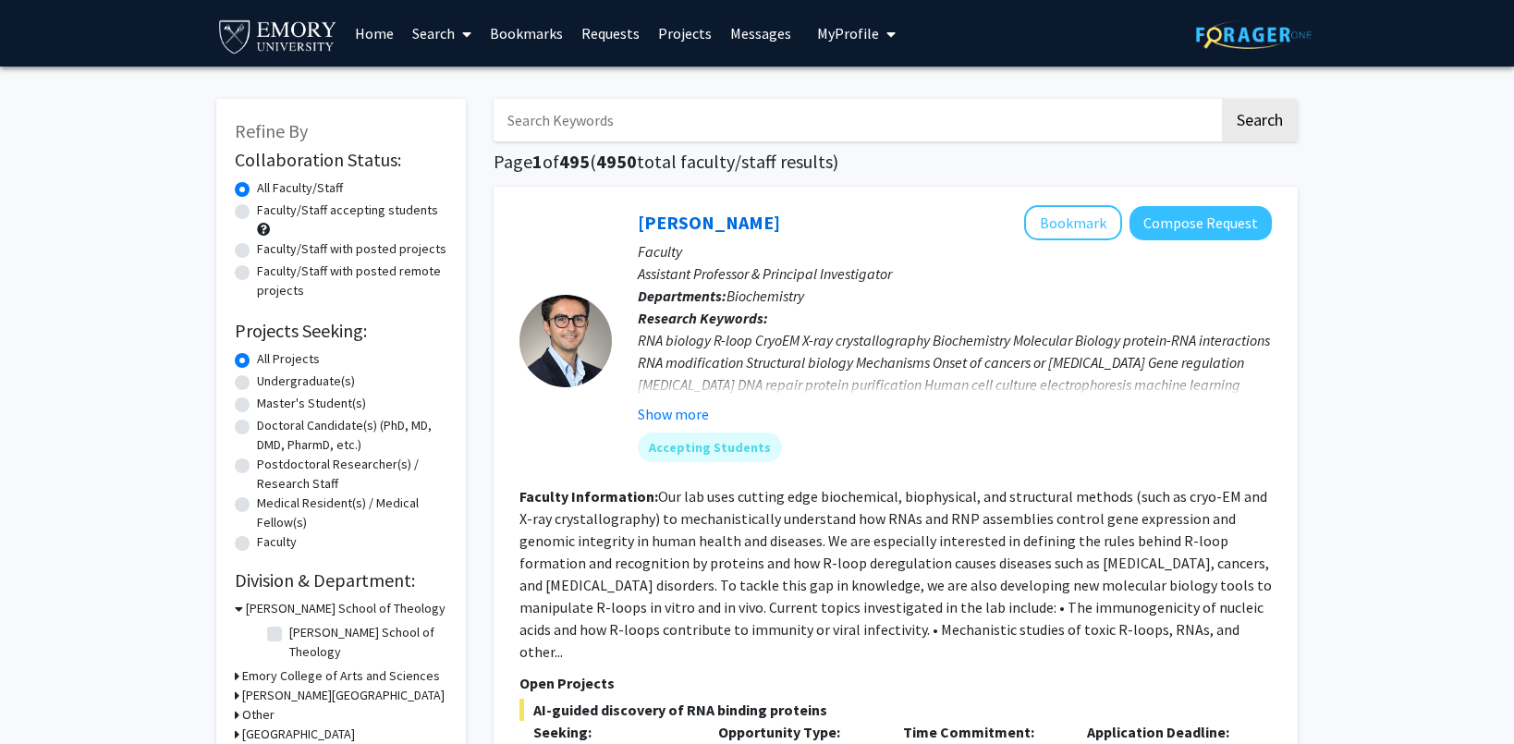
click at [257, 212] on label "Faculty/Staff accepting students" at bounding box center [347, 210] width 181 height 19
click at [257, 212] on input "Faculty/Staff accepting students" at bounding box center [263, 207] width 12 height 12
radio input "true"
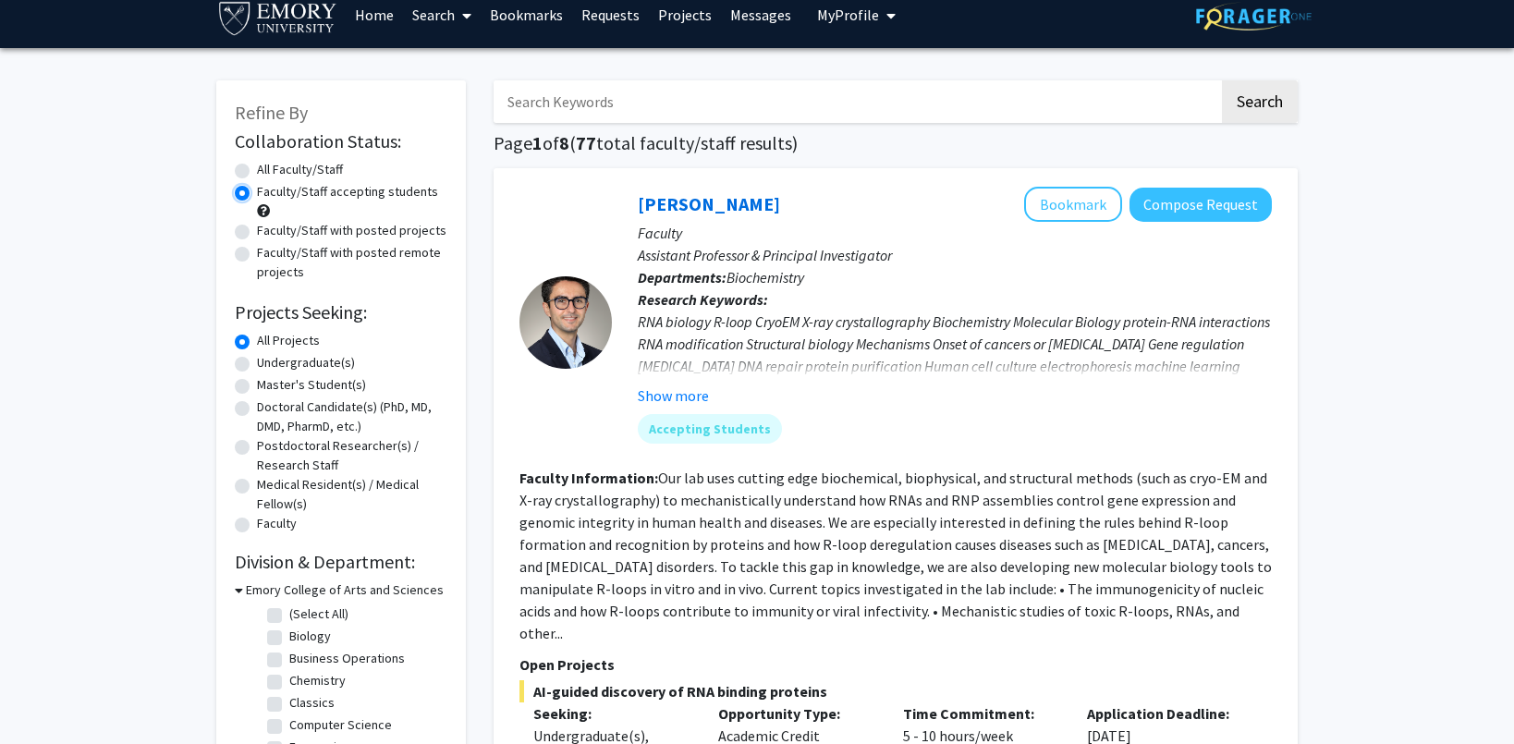
scroll to position [19, 0]
click at [257, 365] on label "Undergraduate(s)" at bounding box center [306, 361] width 98 height 19
click at [257, 364] on input "Undergraduate(s)" at bounding box center [263, 358] width 12 height 12
radio input "true"
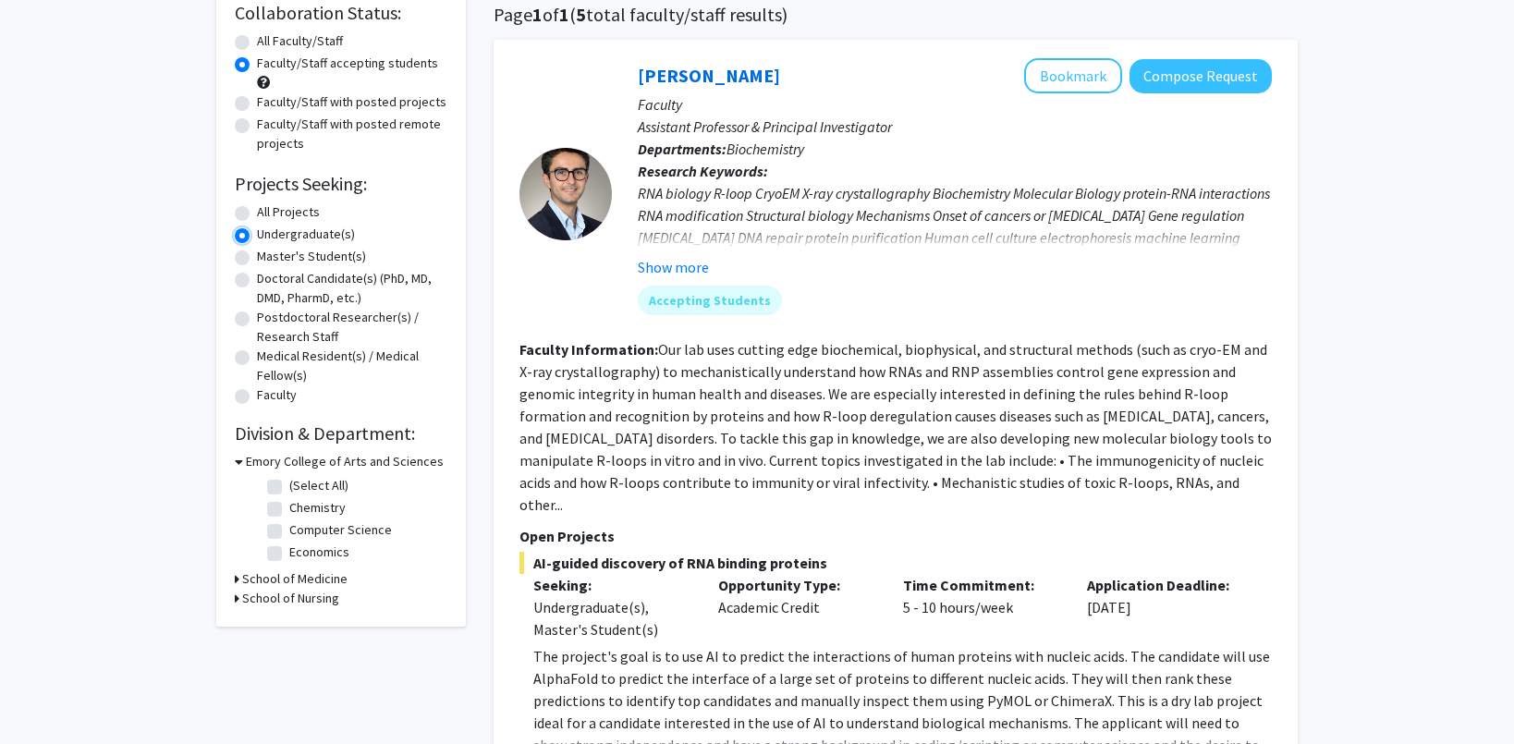
scroll to position [149, 0]
click at [245, 578] on h3 "School of Medicine" at bounding box center [294, 577] width 105 height 19
click at [243, 632] on h3 "School of Nursing" at bounding box center [290, 627] width 97 height 19
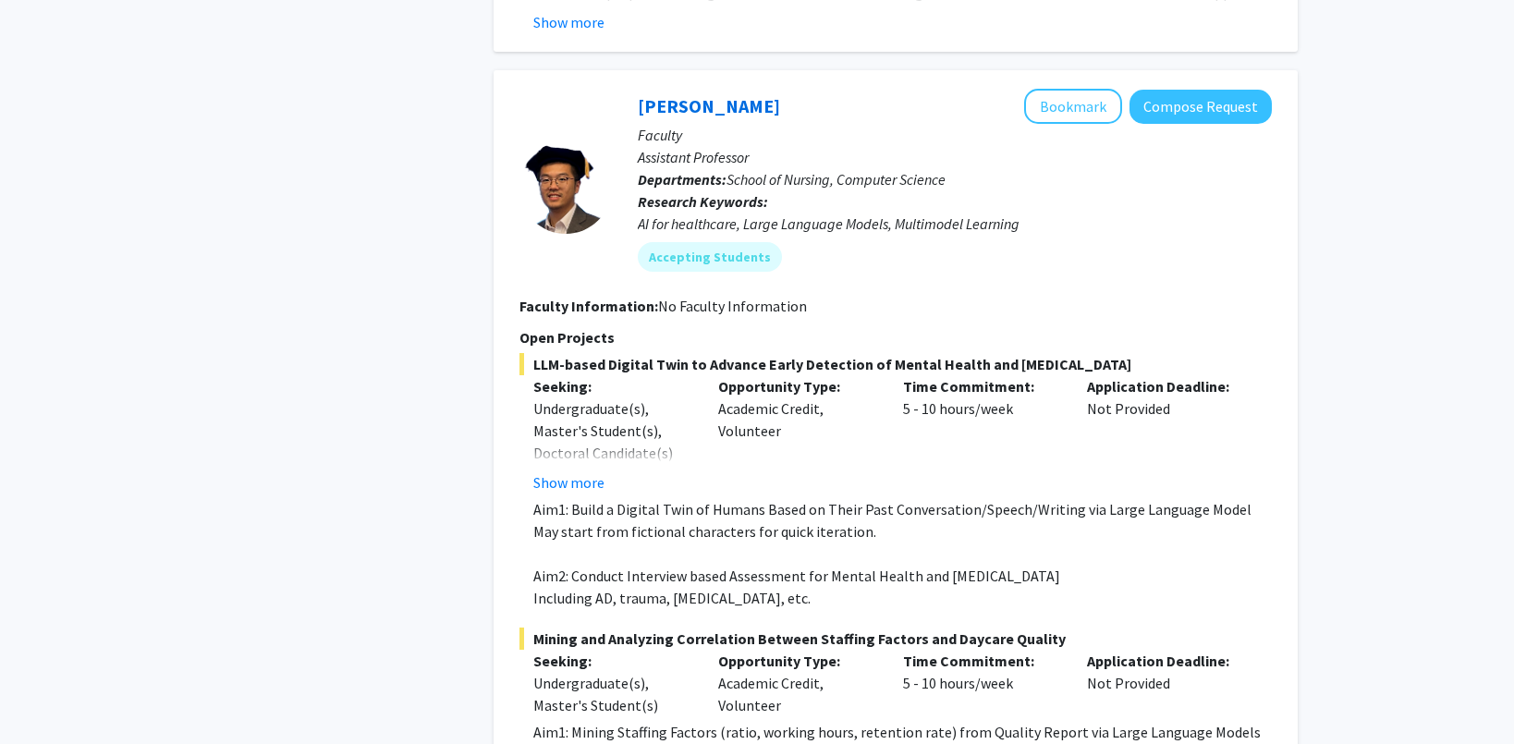
scroll to position [3836, 0]
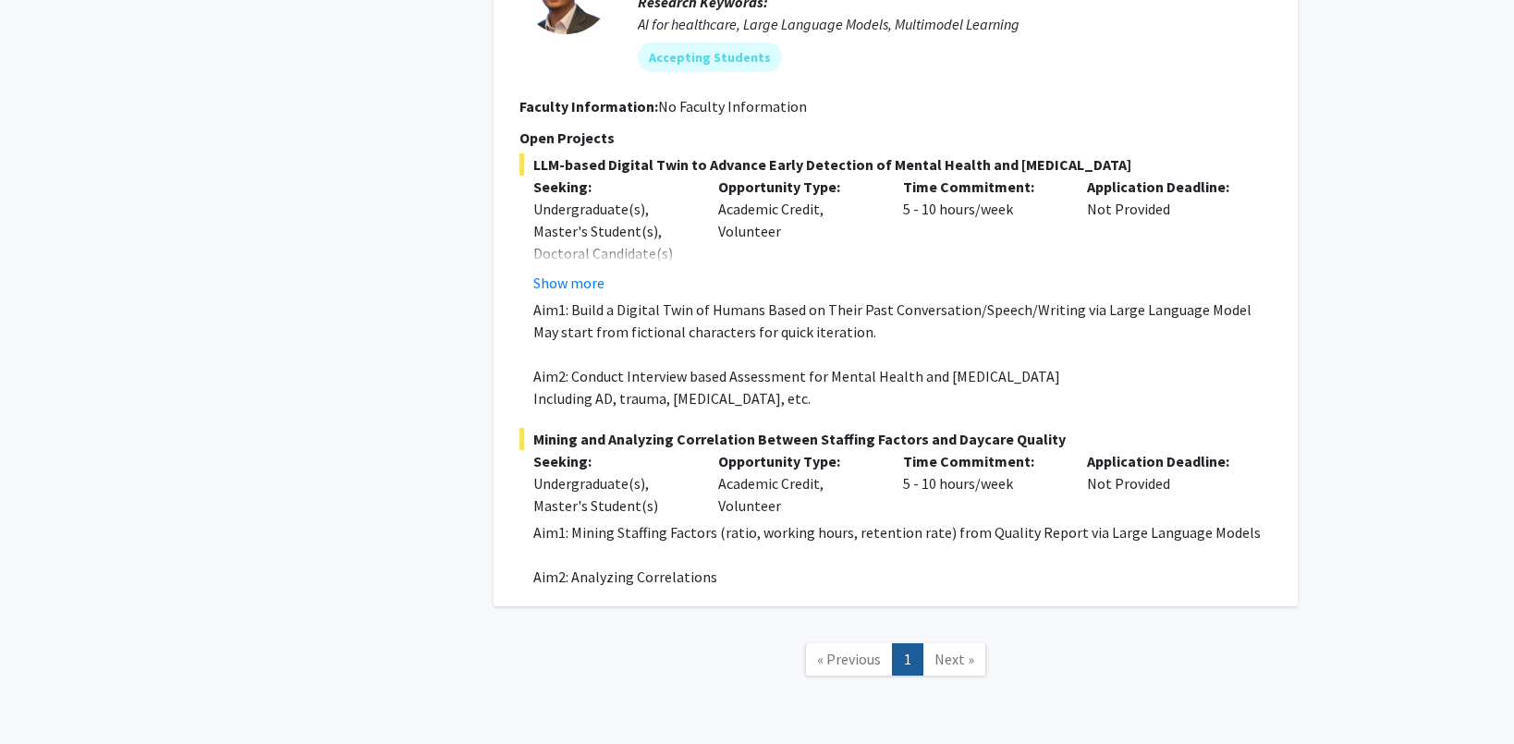
click at [958, 643] on link "Next »" at bounding box center [955, 659] width 64 height 32
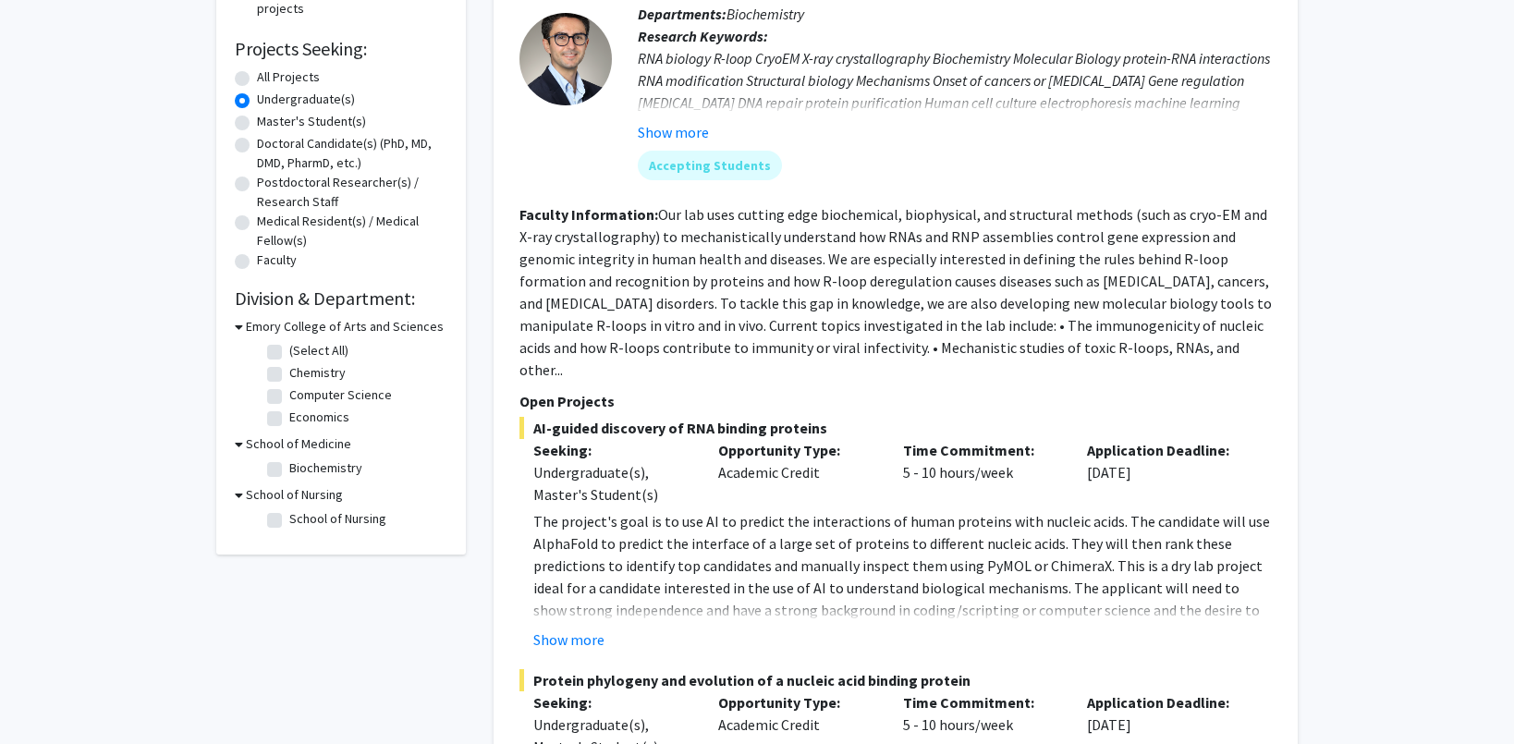
scroll to position [0, 0]
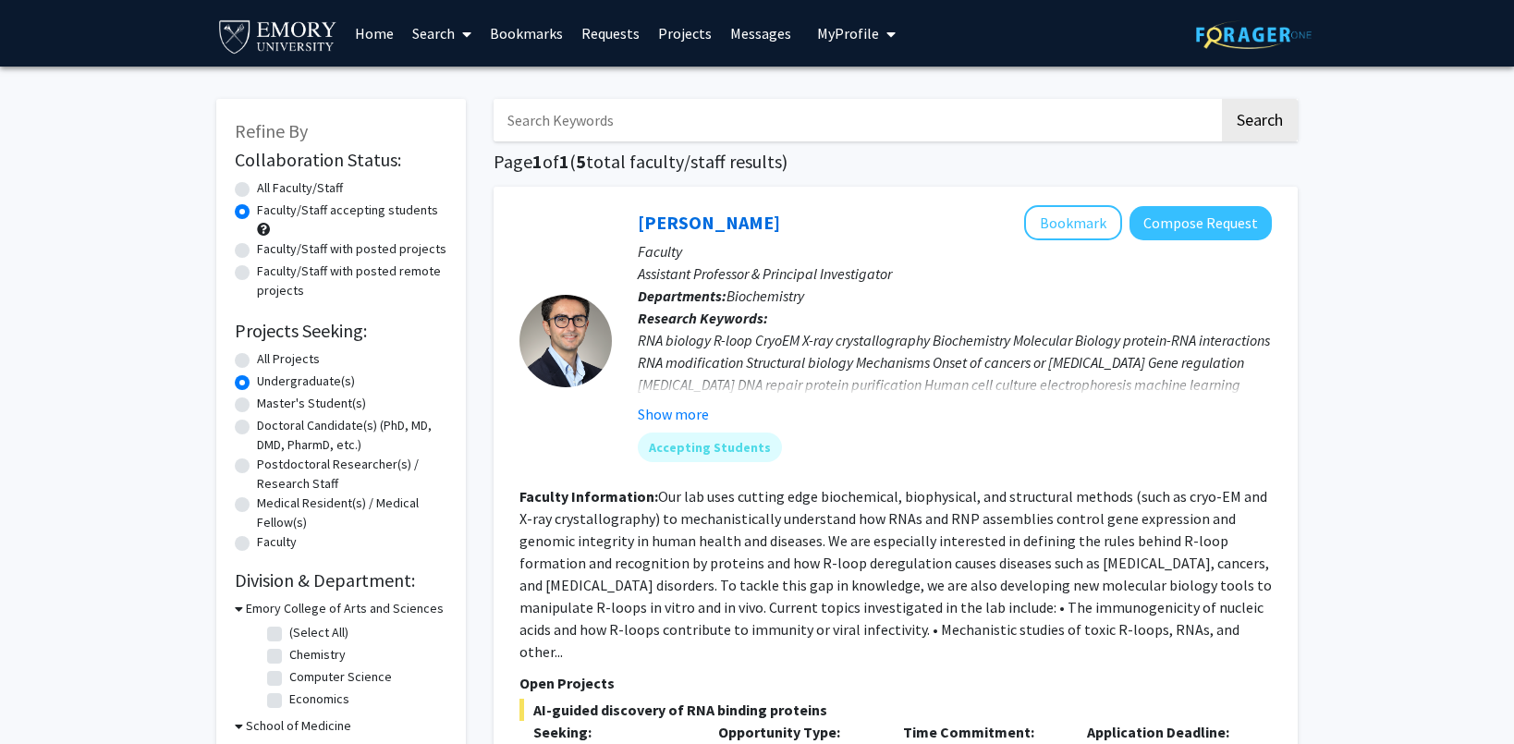
click at [707, 115] on input "Search Keywords" at bounding box center [857, 120] width 726 height 43
type input "psychology"
click at [1222, 99] on button "Search" at bounding box center [1260, 120] width 76 height 43
radio input "true"
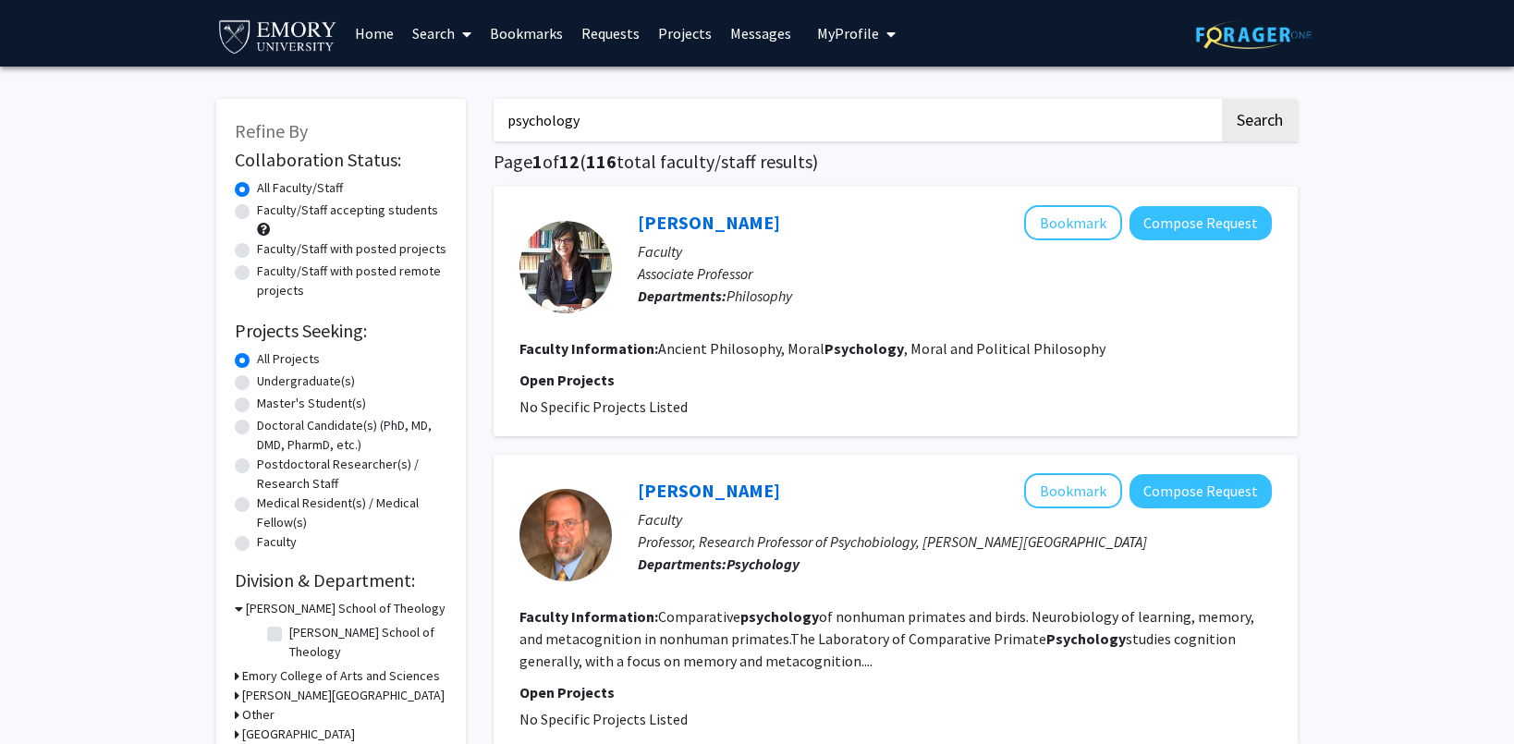
click at [257, 211] on label "Faculty/Staff accepting students" at bounding box center [347, 210] width 181 height 19
click at [257, 211] on input "Faculty/Staff accepting students" at bounding box center [263, 207] width 12 height 12
radio input "true"
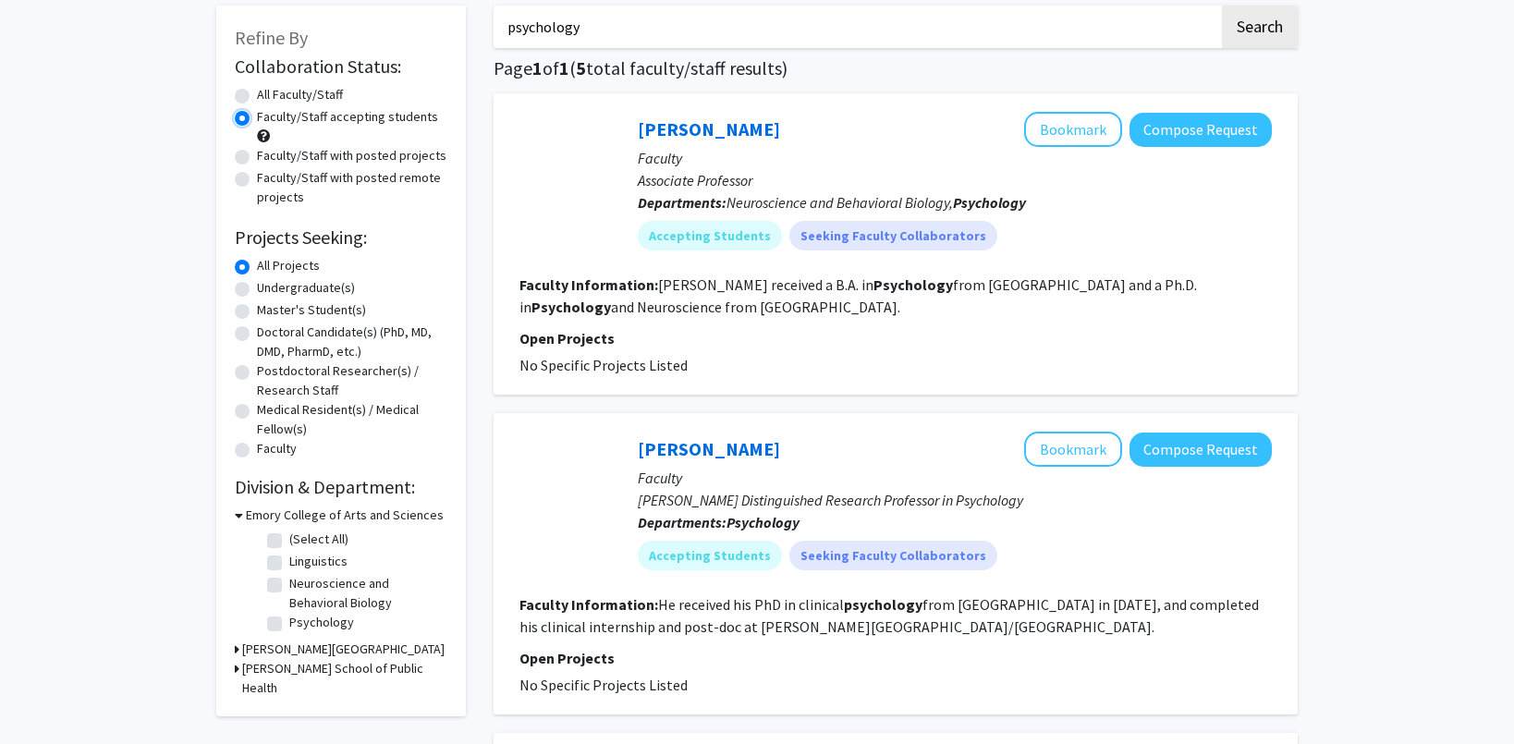
scroll to position [95, 0]
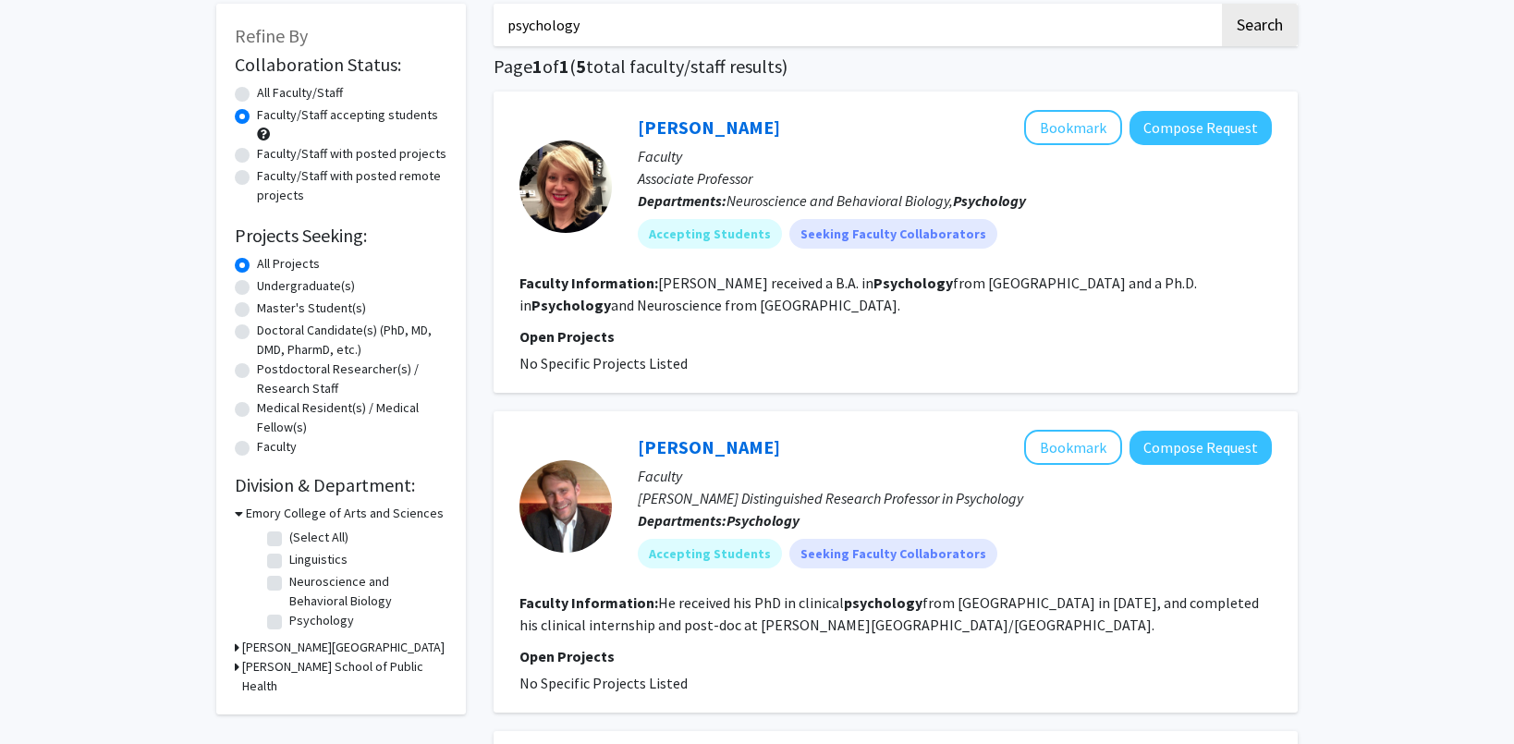
click at [678, 435] on div "[PERSON_NAME] Bookmark Compose Request" at bounding box center [955, 447] width 634 height 35
click at [676, 438] on link "[PERSON_NAME]" at bounding box center [709, 446] width 142 height 23
